Goal: Task Accomplishment & Management: Manage account settings

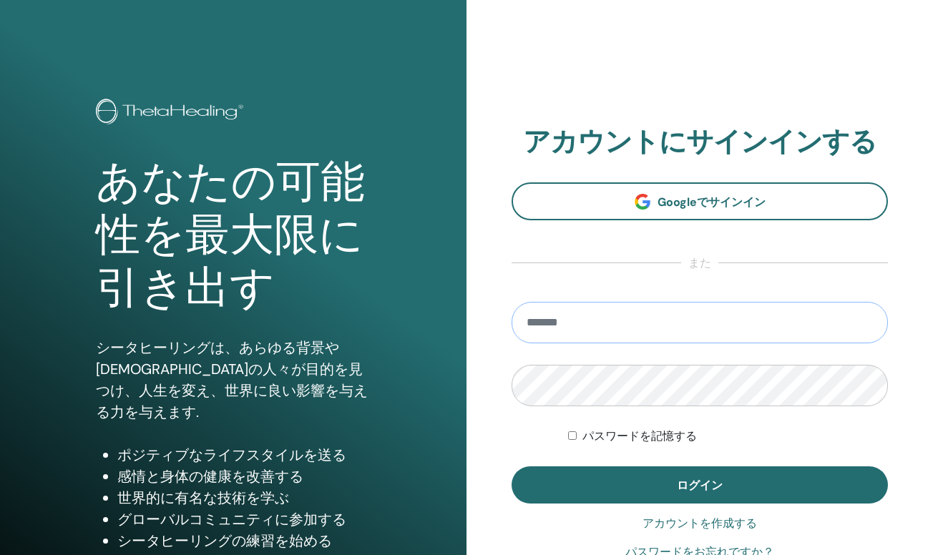
type input "**********"
click at [700, 485] on button "ログイン" at bounding box center [700, 485] width 376 height 37
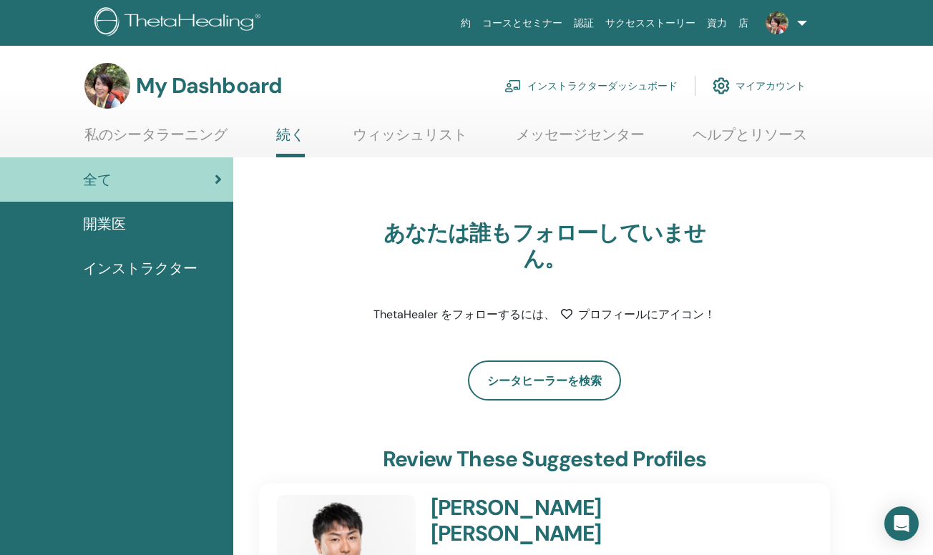
click at [620, 89] on link "インストラクターダッシュボード" at bounding box center [590, 85] width 173 height 31
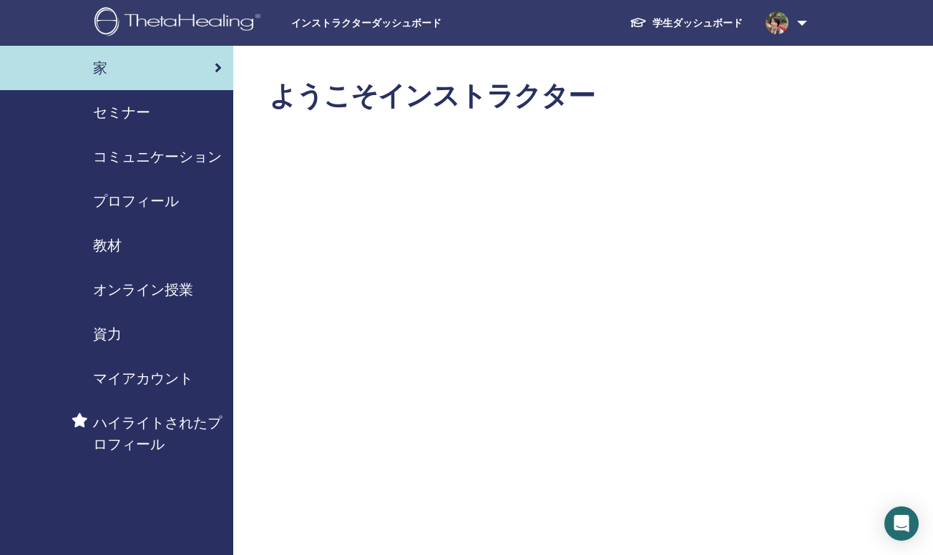
click at [128, 109] on span "セミナー" at bounding box center [121, 112] width 57 height 21
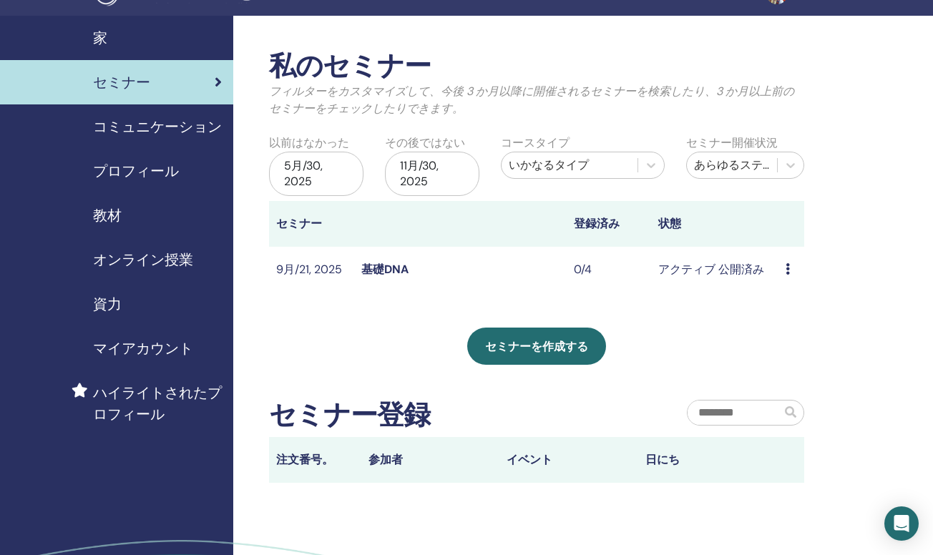
scroll to position [30, 0]
click at [389, 270] on link "基礎DNA" at bounding box center [384, 269] width 47 height 15
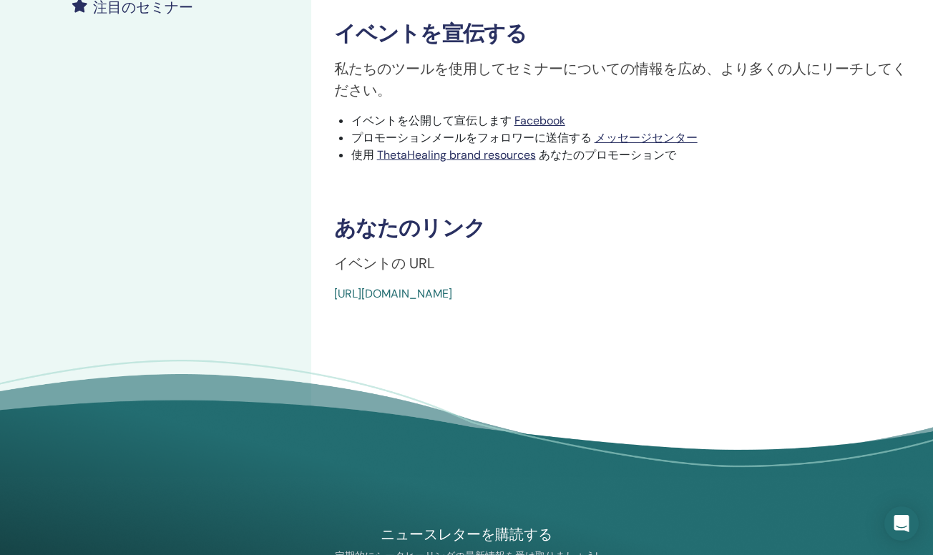
scroll to position [426, 0]
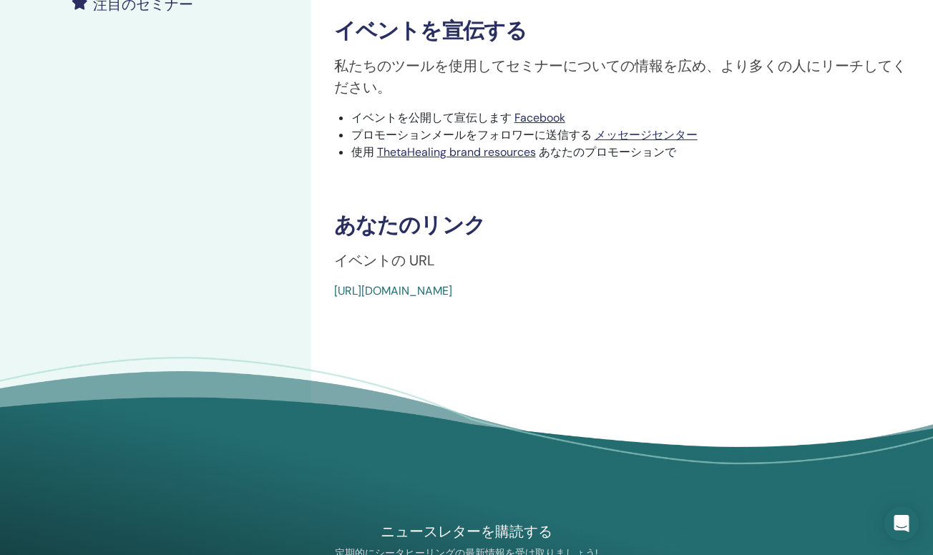
drag, startPoint x: 326, startPoint y: 289, endPoint x: 670, endPoint y: 294, distance: 344.9
copy link "[URL][DOMAIN_NAME]"
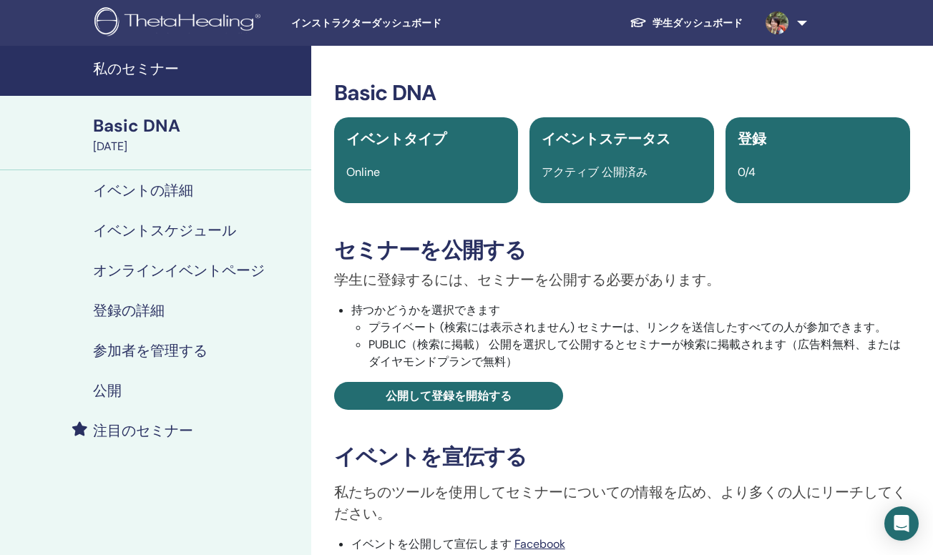
scroll to position [0, 0]
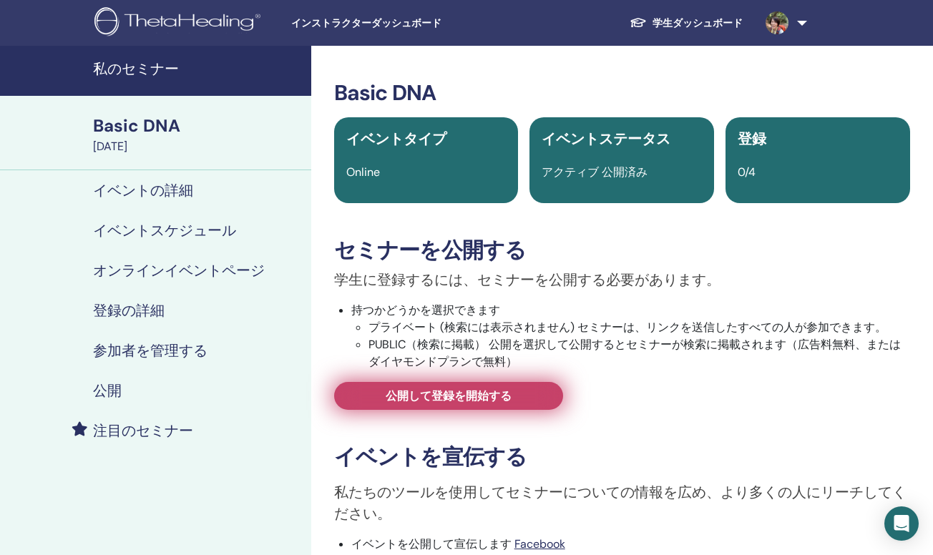
click at [462, 403] on span "公開して登録を開始する" at bounding box center [449, 396] width 126 height 15
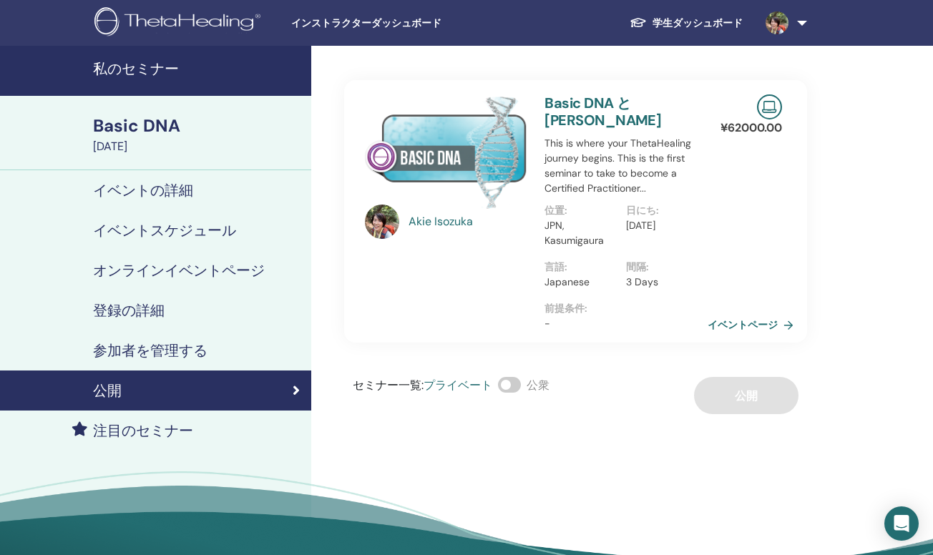
click at [517, 384] on span at bounding box center [509, 385] width 23 height 16
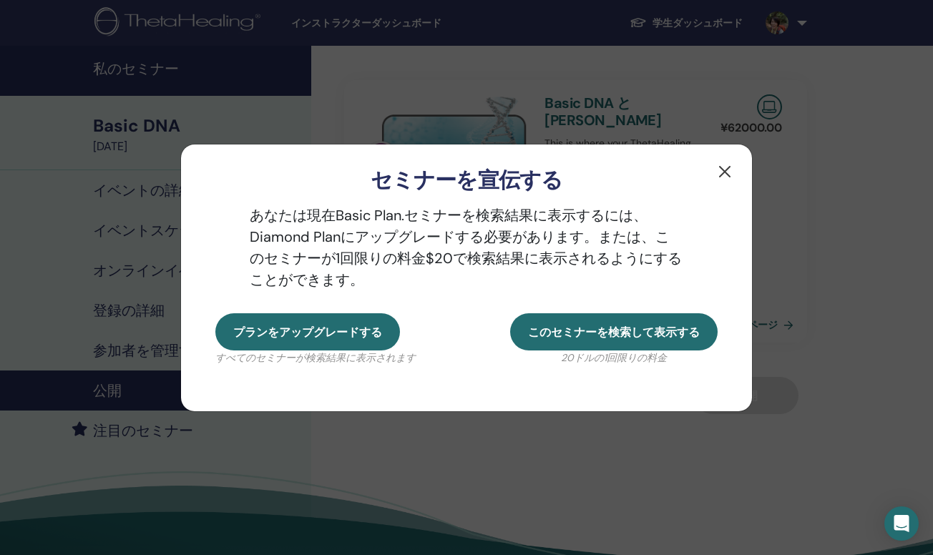
click at [721, 175] on button "button" at bounding box center [724, 171] width 23 height 23
